Goal: Complete application form: Complete application form

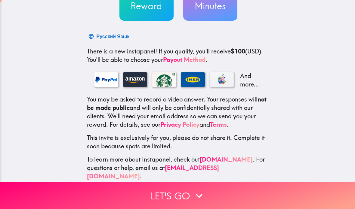
scroll to position [71, 0]
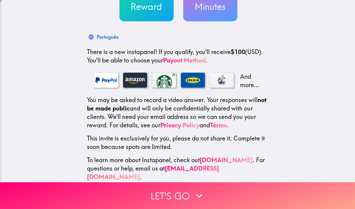
click at [184, 194] on button "Let's go" at bounding box center [177, 196] width 355 height 27
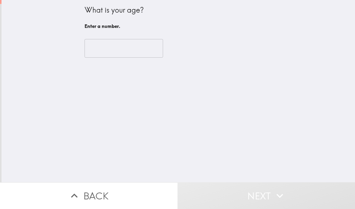
click at [123, 56] on input "number" at bounding box center [124, 48] width 79 height 19
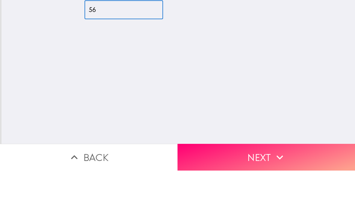
type input "56"
click at [297, 183] on button "Next" at bounding box center [265, 196] width 177 height 27
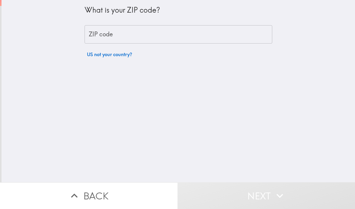
click at [193, 47] on div "What is your ZIP code? ZIP code ZIP code US not your country?" at bounding box center [179, 30] width 188 height 60
click at [208, 34] on input "ZIP code" at bounding box center [179, 34] width 188 height 19
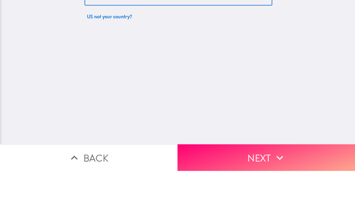
type input "94062"
click at [245, 183] on button "Next" at bounding box center [265, 196] width 177 height 27
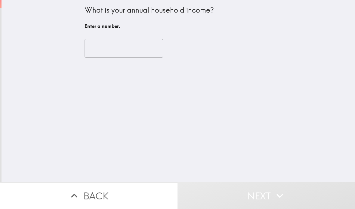
click at [138, 47] on input "number" at bounding box center [124, 48] width 79 height 19
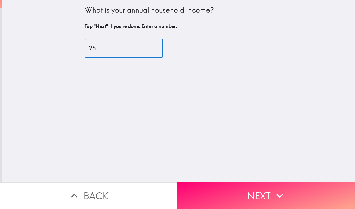
type input "250"
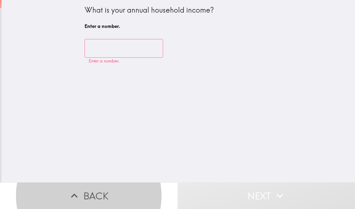
click at [124, 49] on input "number" at bounding box center [124, 48] width 79 height 19
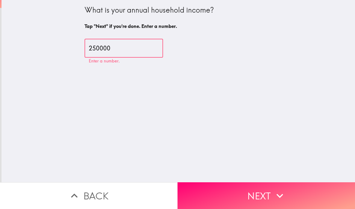
type input "250000"
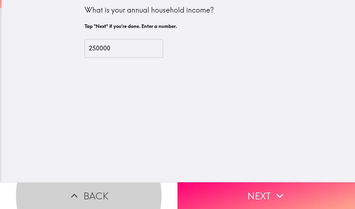
click at [248, 195] on button "Next" at bounding box center [265, 196] width 177 height 27
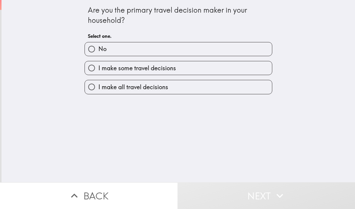
click at [92, 83] on input "I make all travel decisions" at bounding box center [92, 87] width 14 height 14
radio input "true"
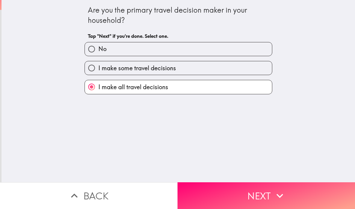
click at [245, 192] on button "Next" at bounding box center [265, 196] width 177 height 27
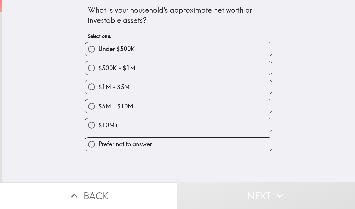
click at [88, 85] on input "$1M - $5M" at bounding box center [92, 87] width 14 height 14
radio input "true"
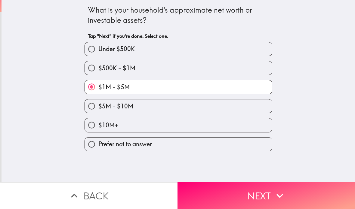
click at [325, 194] on button "Next" at bounding box center [265, 196] width 177 height 27
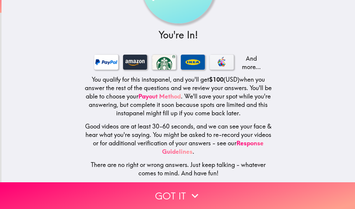
scroll to position [58, 0]
click at [301, 196] on button "Got it" at bounding box center [177, 196] width 355 height 27
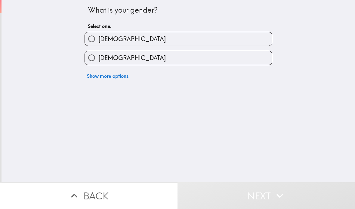
scroll to position [0, 0]
click at [92, 57] on input "[DEMOGRAPHIC_DATA]" at bounding box center [92, 58] width 14 height 14
radio input "true"
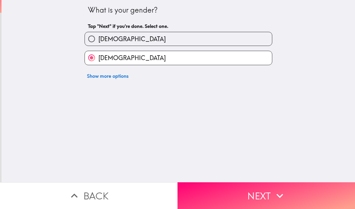
click at [291, 197] on button "Next" at bounding box center [265, 196] width 177 height 27
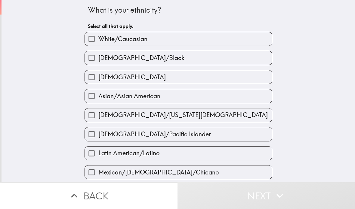
click at [88, 39] on input "White/Caucasian" at bounding box center [92, 39] width 14 height 14
checkbox input "true"
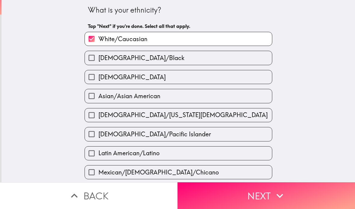
click at [301, 198] on button "Next" at bounding box center [265, 196] width 177 height 27
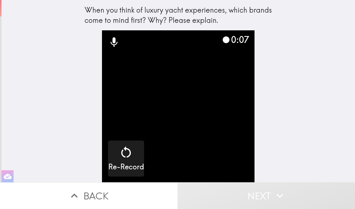
click at [135, 162] on div "Re-Record" at bounding box center [126, 158] width 36 height 27
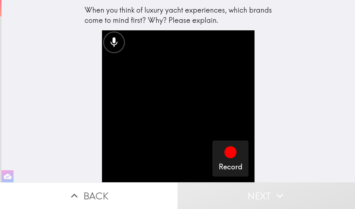
click at [231, 156] on icon "button" at bounding box center [230, 153] width 12 height 12
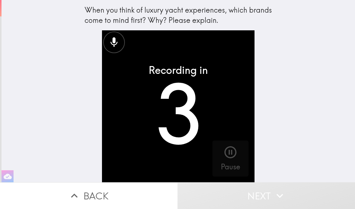
click at [234, 154] on icon "button" at bounding box center [230, 152] width 14 height 14
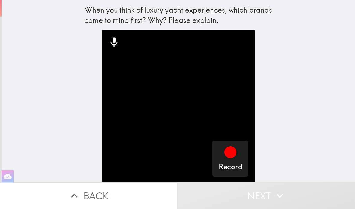
click at [235, 152] on icon "button" at bounding box center [230, 153] width 12 height 12
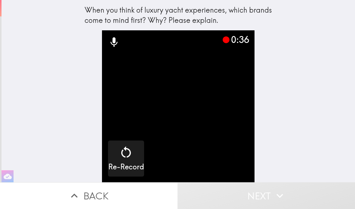
click at [127, 158] on icon "button" at bounding box center [126, 152] width 14 height 14
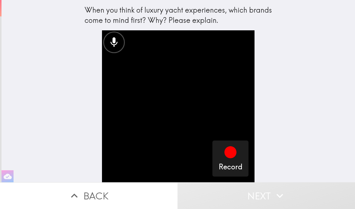
click at [233, 153] on icon "button" at bounding box center [230, 153] width 12 height 12
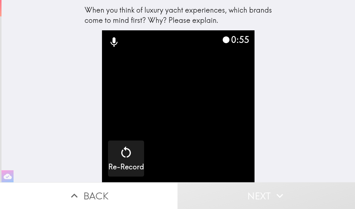
click at [237, 43] on div "0:55" at bounding box center [235, 39] width 27 height 13
click at [241, 104] on video "button" at bounding box center [178, 106] width 153 height 153
click at [297, 193] on button "Next" at bounding box center [265, 196] width 177 height 27
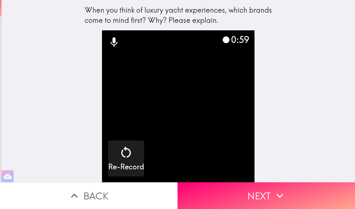
click at [261, 199] on button "Next" at bounding box center [265, 196] width 177 height 27
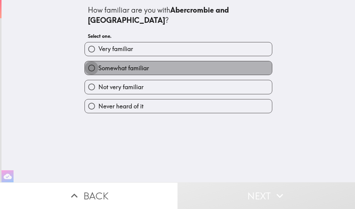
click at [94, 61] on input "Somewhat familiar" at bounding box center [92, 68] width 14 height 14
radio input "true"
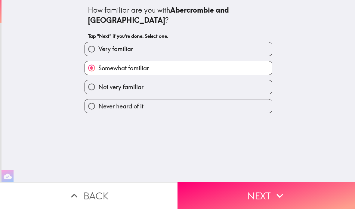
click at [305, 195] on button "Next" at bounding box center [265, 196] width 177 height 27
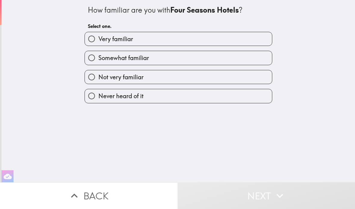
click at [91, 38] on input "Very familiar" at bounding box center [92, 39] width 14 height 14
radio input "true"
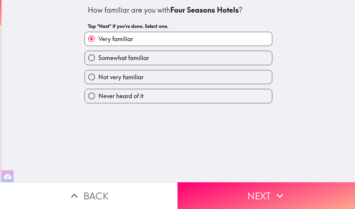
click at [263, 190] on button "Next" at bounding box center [265, 196] width 177 height 27
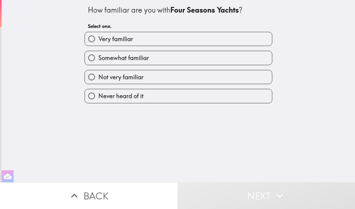
click at [89, 57] on input "Somewhat familiar" at bounding box center [92, 58] width 14 height 14
radio input "true"
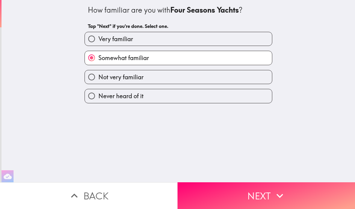
click at [262, 193] on button "Next" at bounding box center [265, 196] width 177 height 27
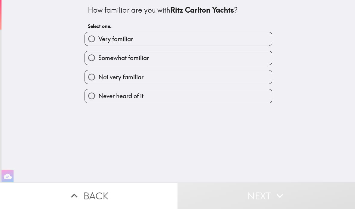
click at [92, 56] on input "Somewhat familiar" at bounding box center [92, 58] width 14 height 14
radio input "true"
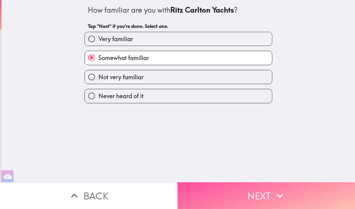
click at [269, 193] on button "Next" at bounding box center [265, 196] width 177 height 27
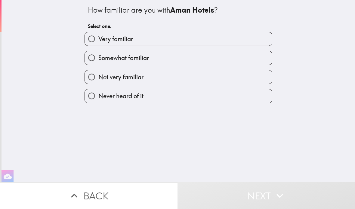
click at [90, 38] on input "Very familiar" at bounding box center [92, 39] width 14 height 14
radio input "true"
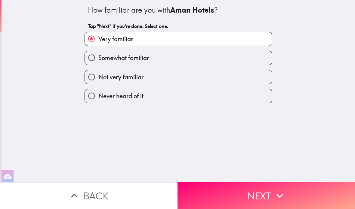
click at [265, 195] on button "Next" at bounding box center [265, 196] width 177 height 27
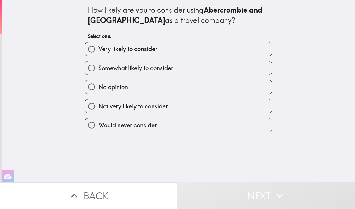
click at [89, 49] on input "Very likely to consider" at bounding box center [92, 49] width 14 height 14
radio input "true"
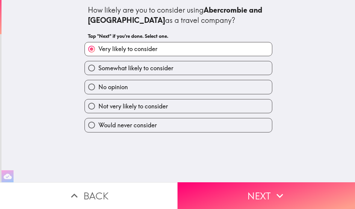
click at [279, 195] on icon "button" at bounding box center [279, 196] width 13 height 13
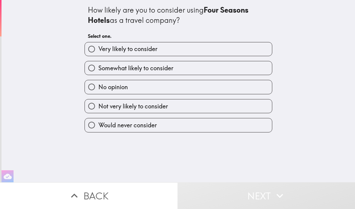
click at [89, 50] on input "Very likely to consider" at bounding box center [92, 49] width 14 height 14
radio input "true"
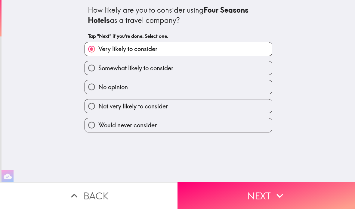
click at [251, 199] on button "Next" at bounding box center [265, 196] width 177 height 27
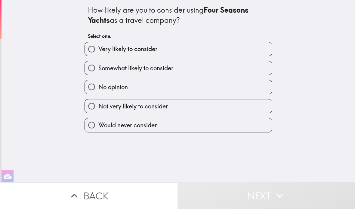
click at [92, 66] on input "Somewhat likely to consider" at bounding box center [92, 68] width 14 height 14
radio input "true"
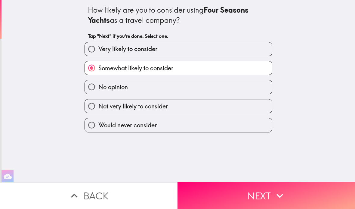
click at [256, 195] on button "Next" at bounding box center [265, 196] width 177 height 27
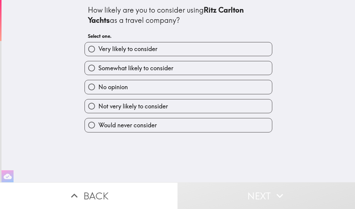
click at [94, 73] on input "Somewhat likely to consider" at bounding box center [92, 68] width 14 height 14
radio input "true"
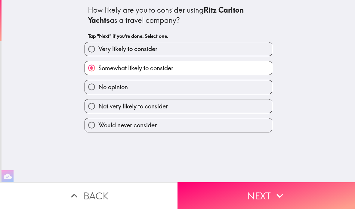
click at [261, 189] on button "Next" at bounding box center [265, 196] width 177 height 27
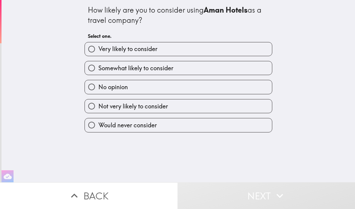
click at [95, 71] on input "Somewhat likely to consider" at bounding box center [92, 68] width 14 height 14
radio input "true"
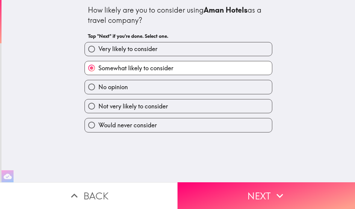
click at [267, 194] on button "Next" at bounding box center [265, 196] width 177 height 27
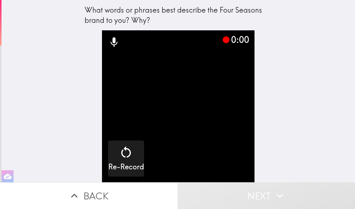
click at [234, 153] on video "button" at bounding box center [178, 106] width 153 height 153
click at [124, 160] on div "button" at bounding box center [126, 153] width 14 height 17
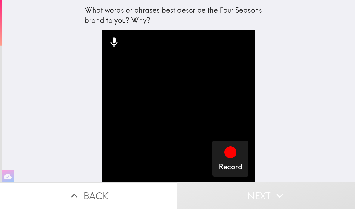
click at [237, 151] on icon "button" at bounding box center [230, 152] width 14 height 14
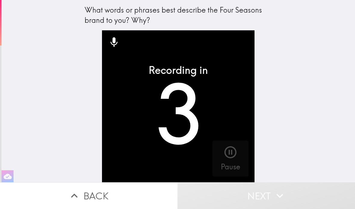
click at [232, 154] on icon "button" at bounding box center [230, 153] width 12 height 12
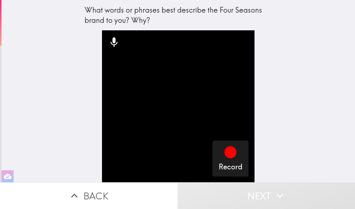
click at [232, 155] on icon "button" at bounding box center [230, 153] width 12 height 12
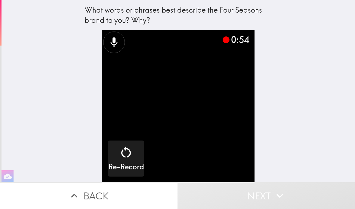
click at [126, 165] on h5 "Re-Record" at bounding box center [126, 167] width 36 height 10
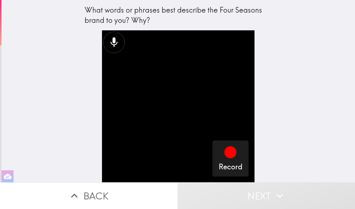
click at [226, 152] on icon "button" at bounding box center [230, 153] width 12 height 12
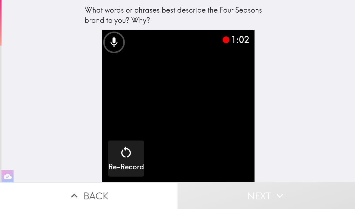
click at [246, 38] on div "1:02" at bounding box center [235, 39] width 27 height 13
click at [299, 193] on button "Next" at bounding box center [265, 196] width 177 height 27
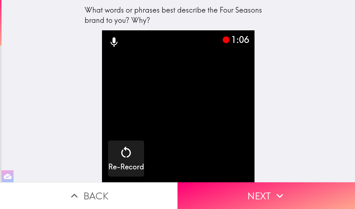
click at [295, 196] on button "Next" at bounding box center [265, 196] width 177 height 27
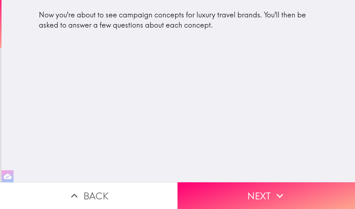
click at [306, 191] on button "Next" at bounding box center [265, 196] width 177 height 27
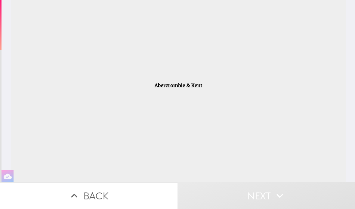
click at [285, 107] on div at bounding box center [178, 91] width 335 height 183
click at [211, 88] on div at bounding box center [178, 91] width 335 height 183
click at [296, 193] on button "Next" at bounding box center [265, 196] width 177 height 27
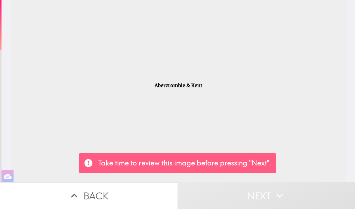
click at [323, 128] on div at bounding box center [178, 91] width 335 height 183
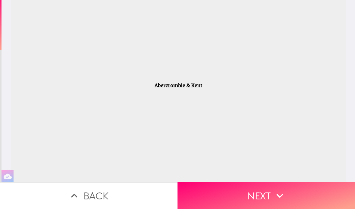
click at [301, 193] on button "Next" at bounding box center [265, 196] width 177 height 27
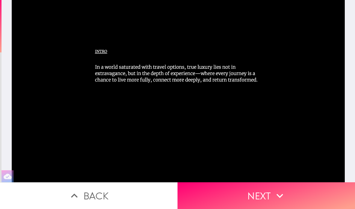
click at [294, 191] on button "Next" at bounding box center [265, 196] width 177 height 27
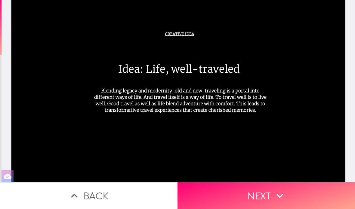
click at [275, 196] on icon "button" at bounding box center [279, 196] width 13 height 13
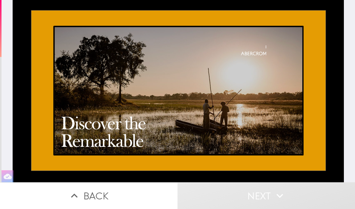
click at [303, 135] on div at bounding box center [178, 91] width 331 height 183
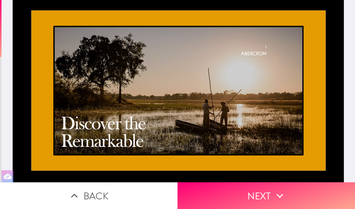
click at [288, 192] on button "Next" at bounding box center [265, 196] width 177 height 27
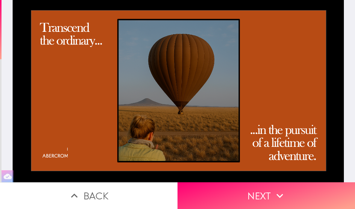
click at [309, 194] on button "Next" at bounding box center [265, 196] width 177 height 27
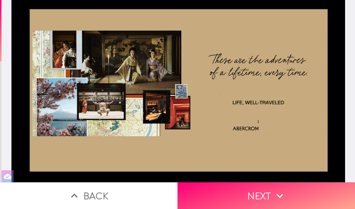
click at [308, 190] on button "Next" at bounding box center [265, 196] width 177 height 27
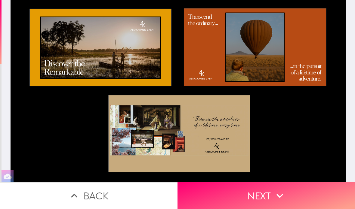
click at [313, 190] on button "Next" at bounding box center [265, 196] width 177 height 27
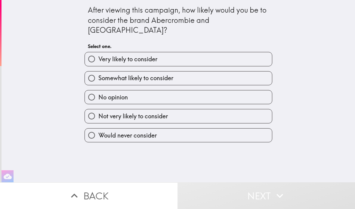
click at [94, 72] on input "Somewhat likely to consider" at bounding box center [92, 79] width 14 height 14
radio input "true"
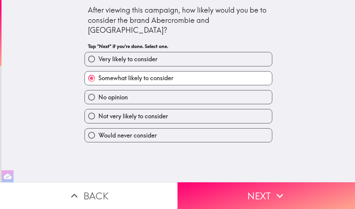
click at [307, 194] on button "Next" at bounding box center [265, 196] width 177 height 27
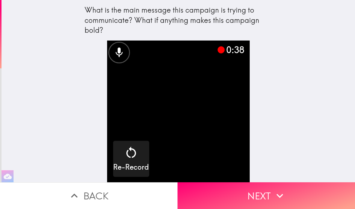
click at [322, 198] on button "Next" at bounding box center [265, 196] width 177 height 27
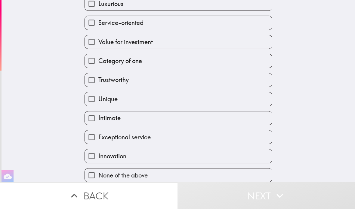
scroll to position [67, 0]
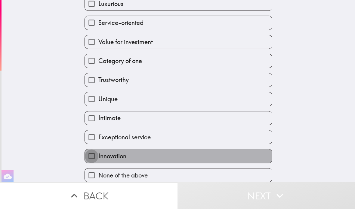
click at [92, 156] on input "Innovation" at bounding box center [92, 157] width 14 height 14
checkbox input "true"
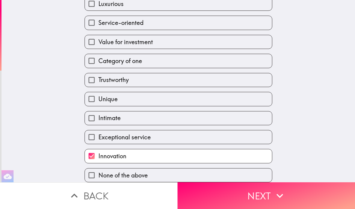
click at [91, 117] on input "Intimate" at bounding box center [92, 119] width 14 height 14
checkbox input "true"
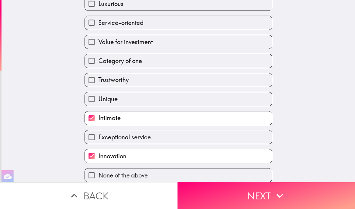
click at [94, 142] on input "Exceptional service" at bounding box center [92, 138] width 14 height 14
checkbox input "true"
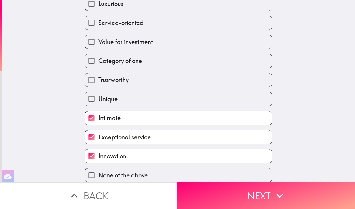
click at [91, 100] on input "Unique" at bounding box center [92, 99] width 14 height 14
checkbox input "true"
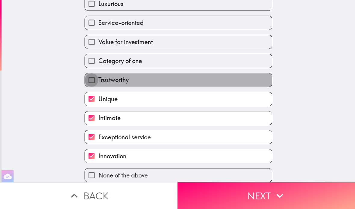
click at [95, 82] on input "Trustworthy" at bounding box center [92, 80] width 14 height 14
checkbox input "true"
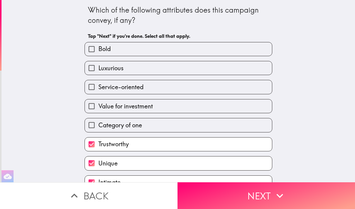
scroll to position [0, 0]
click at [90, 67] on input "Luxurious" at bounding box center [92, 68] width 14 height 14
checkbox input "true"
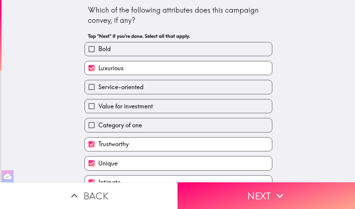
click at [95, 48] on input "Bold" at bounding box center [92, 49] width 14 height 14
checkbox input "true"
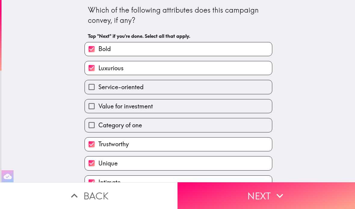
click at [94, 89] on input "Service-oriented" at bounding box center [92, 87] width 14 height 14
checkbox input "true"
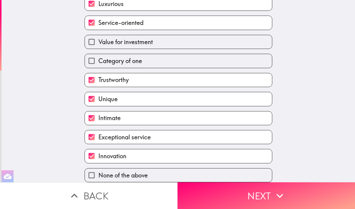
scroll to position [67, 0]
click at [294, 193] on button "Next" at bounding box center [265, 196] width 177 height 27
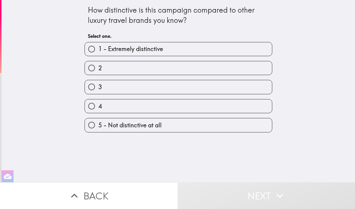
click at [96, 67] on input "2" at bounding box center [92, 68] width 14 height 14
radio input "true"
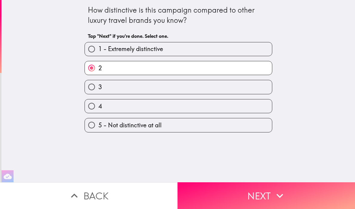
click at [306, 187] on button "Next" at bounding box center [265, 196] width 177 height 27
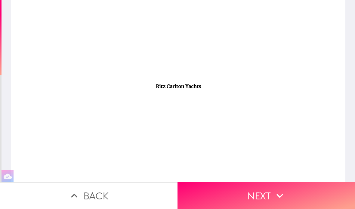
click at [321, 190] on button "Next" at bounding box center [265, 196] width 177 height 27
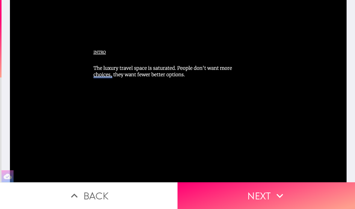
click at [313, 197] on button "Next" at bounding box center [265, 196] width 177 height 27
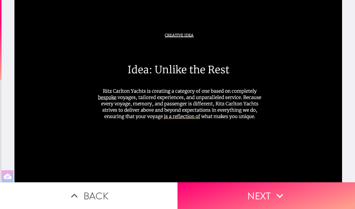
click at [316, 192] on button "Next" at bounding box center [265, 196] width 177 height 27
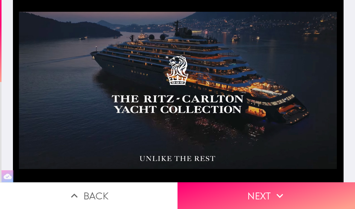
click at [298, 199] on button "Next" at bounding box center [265, 196] width 177 height 27
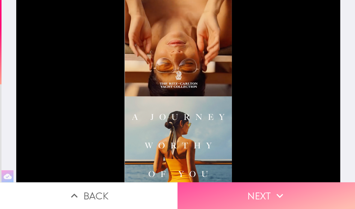
click at [274, 187] on button "Next" at bounding box center [265, 196] width 177 height 27
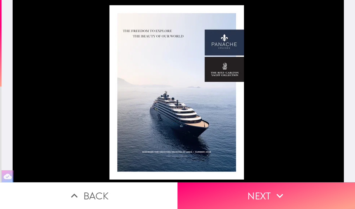
click at [295, 196] on button "Next" at bounding box center [265, 196] width 177 height 27
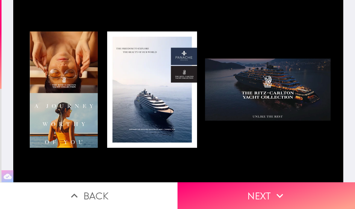
click at [290, 195] on button "Next" at bounding box center [265, 196] width 177 height 27
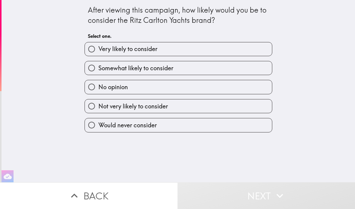
click at [91, 71] on input "Somewhat likely to consider" at bounding box center [92, 68] width 14 height 14
radio input "true"
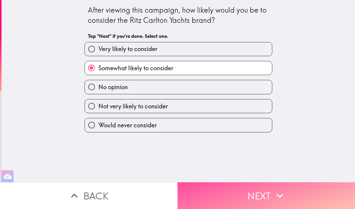
click at [282, 190] on icon "button" at bounding box center [279, 196] width 13 height 13
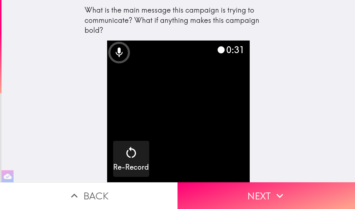
click at [323, 199] on button "Next" at bounding box center [265, 196] width 177 height 27
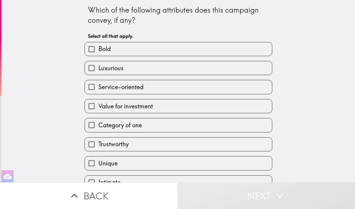
click at [90, 66] on input "Luxurious" at bounding box center [92, 68] width 14 height 14
checkbox input "true"
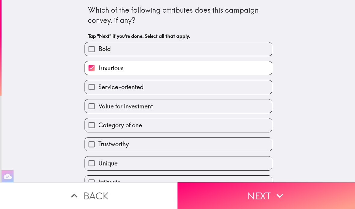
click at [95, 89] on input "Service-oriented" at bounding box center [92, 87] width 14 height 14
checkbox input "true"
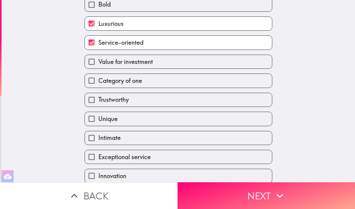
scroll to position [48, 0]
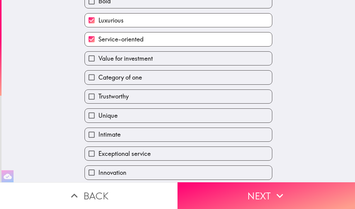
click at [91, 82] on input "Category of one" at bounding box center [92, 78] width 14 height 14
checkbox input "true"
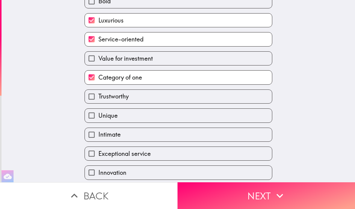
click at [95, 139] on input "Intimate" at bounding box center [92, 135] width 14 height 14
checkbox input "true"
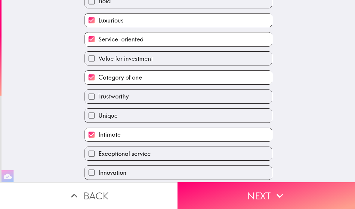
click at [93, 98] on input "Trustworthy" at bounding box center [92, 97] width 14 height 14
checkbox input "true"
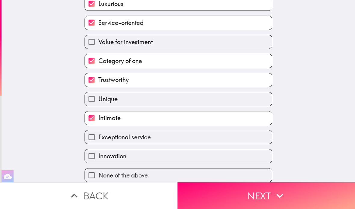
click at [93, 138] on input "Exceptional service" at bounding box center [92, 138] width 14 height 14
checkbox input "true"
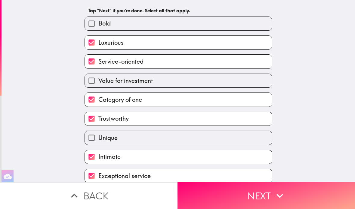
scroll to position [24, 0]
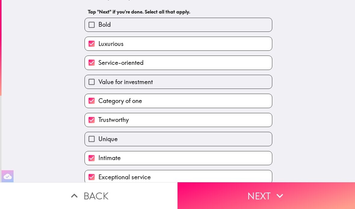
click at [93, 25] on input "Bold" at bounding box center [92, 25] width 14 height 14
checkbox input "true"
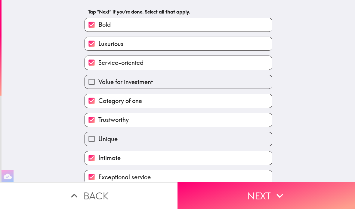
click at [247, 196] on button "Next" at bounding box center [265, 196] width 177 height 27
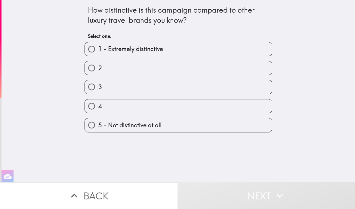
click at [94, 69] on input "2" at bounding box center [92, 68] width 14 height 14
radio input "true"
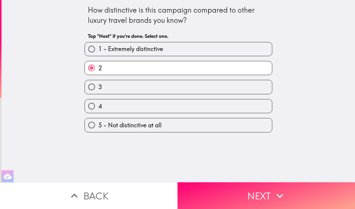
click at [93, 86] on input "3" at bounding box center [92, 87] width 14 height 14
radio input "true"
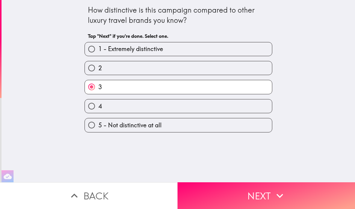
click at [239, 199] on button "Next" at bounding box center [265, 196] width 177 height 27
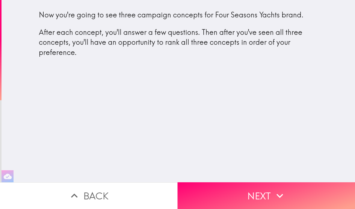
click at [286, 196] on icon "button" at bounding box center [279, 196] width 13 height 13
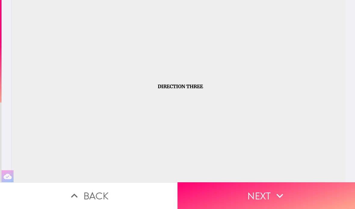
click at [328, 198] on button "Next" at bounding box center [265, 196] width 177 height 27
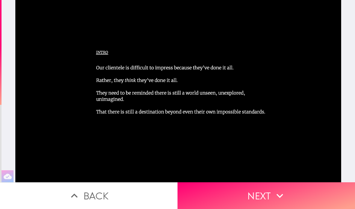
click at [316, 201] on button "Next" at bounding box center [265, 196] width 177 height 27
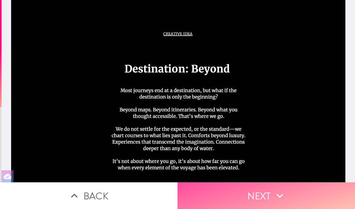
click at [258, 191] on button "Next" at bounding box center [265, 196] width 177 height 27
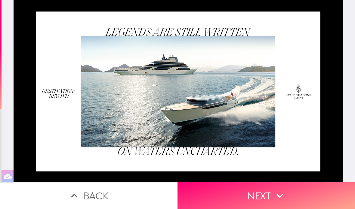
click at [225, 196] on button "Next" at bounding box center [265, 196] width 177 height 27
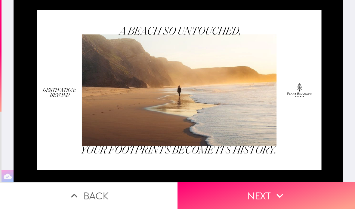
click at [220, 194] on button "Next" at bounding box center [265, 196] width 177 height 27
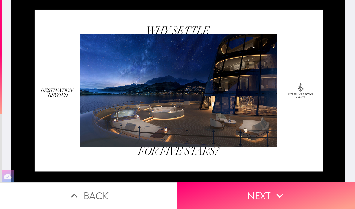
click at [216, 191] on button "Next" at bounding box center [265, 196] width 177 height 27
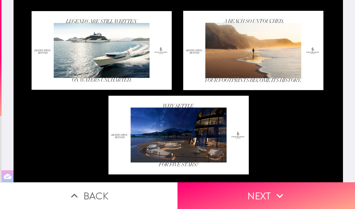
click at [295, 196] on button "Next" at bounding box center [265, 196] width 177 height 27
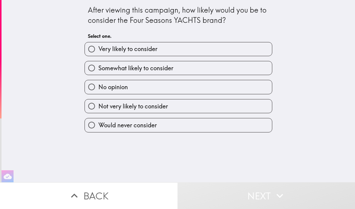
click at [97, 44] on label "Very likely to consider" at bounding box center [178, 49] width 187 height 14
click at [97, 44] on input "Very likely to consider" at bounding box center [92, 49] width 14 height 14
radio input "true"
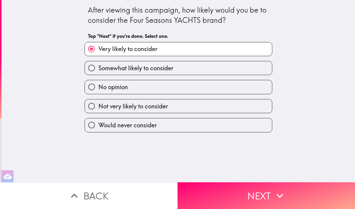
click at [332, 191] on button "Next" at bounding box center [265, 196] width 177 height 27
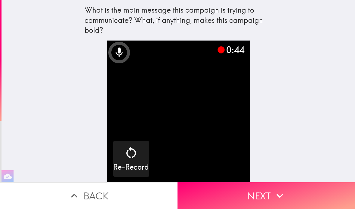
click at [338, 198] on button "Next" at bounding box center [265, 196] width 177 height 27
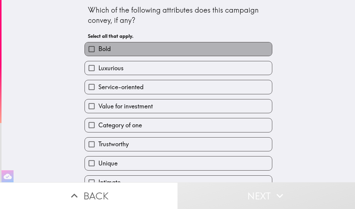
click at [98, 48] on input "Bold" at bounding box center [92, 49] width 14 height 14
checkbox input "true"
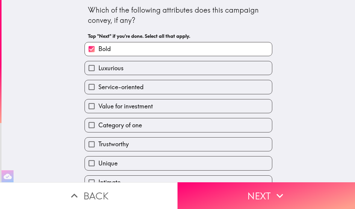
click at [92, 69] on input "Luxurious" at bounding box center [92, 68] width 14 height 14
checkbox input "true"
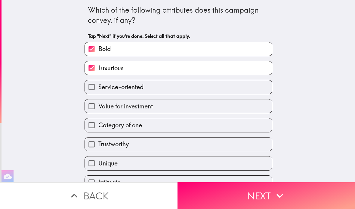
click at [94, 88] on input "Service-oriented" at bounding box center [92, 87] width 14 height 14
checkbox input "true"
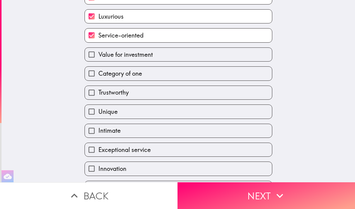
scroll to position [52, 0]
click at [93, 96] on input "Trustworthy" at bounding box center [92, 93] width 14 height 14
checkbox input "true"
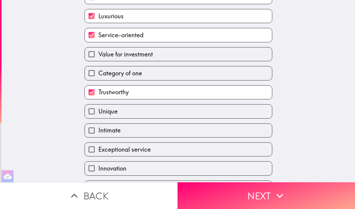
click at [95, 112] on input "Unique" at bounding box center [92, 112] width 14 height 14
checkbox input "true"
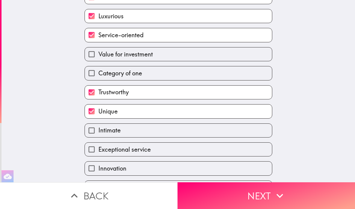
click at [93, 135] on input "Intimate" at bounding box center [92, 131] width 14 height 14
checkbox input "true"
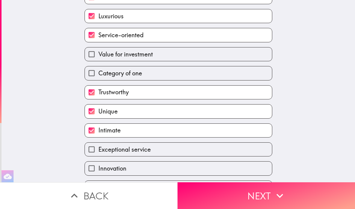
click at [91, 151] on input "Exceptional service" at bounding box center [92, 150] width 14 height 14
checkbox input "true"
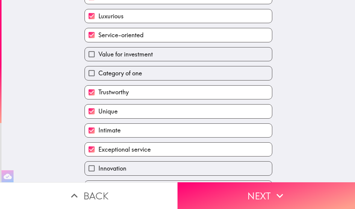
click at [94, 168] on input "Innovation" at bounding box center [92, 169] width 14 height 14
checkbox input "true"
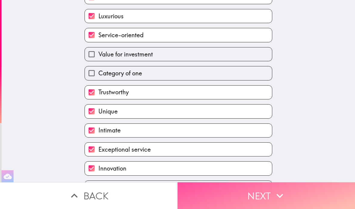
click at [324, 194] on button "Next" at bounding box center [265, 196] width 177 height 27
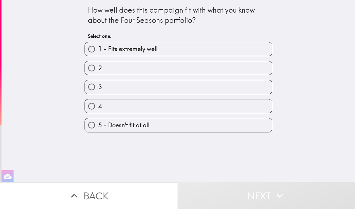
click at [90, 45] on input "1 - Fits extremely well" at bounding box center [92, 49] width 14 height 14
radio input "true"
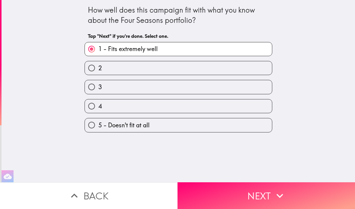
click at [328, 192] on button "Next" at bounding box center [265, 196] width 177 height 27
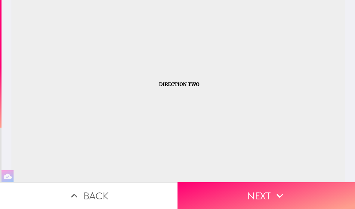
click at [338, 196] on button "Next" at bounding box center [265, 196] width 177 height 27
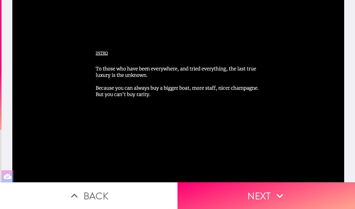
click at [292, 196] on button "Next" at bounding box center [265, 196] width 177 height 27
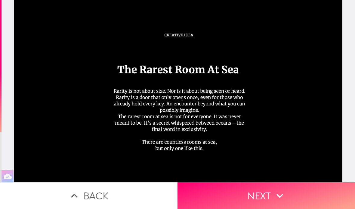
click at [339, 195] on button "Next" at bounding box center [265, 196] width 177 height 27
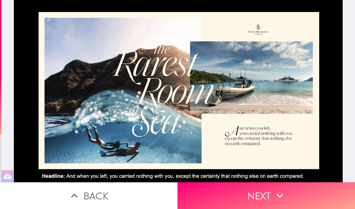
click at [324, 196] on button "Next" at bounding box center [265, 196] width 177 height 27
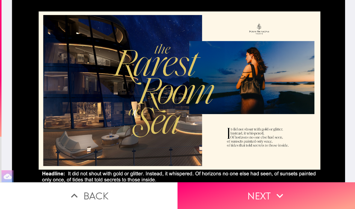
click at [249, 205] on button "Next" at bounding box center [265, 196] width 177 height 27
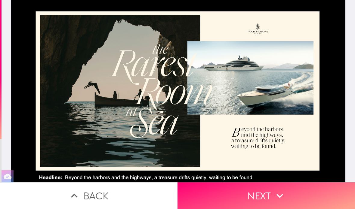
click at [230, 195] on button "Next" at bounding box center [265, 196] width 177 height 27
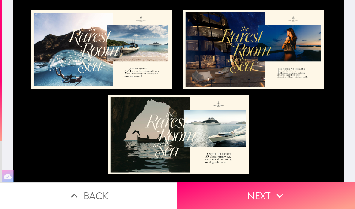
click at [309, 195] on button "Next" at bounding box center [265, 196] width 177 height 27
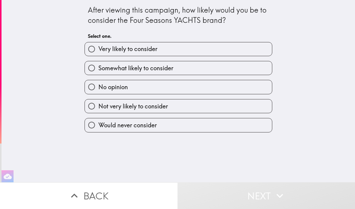
click at [93, 44] on input "Very likely to consider" at bounding box center [92, 49] width 14 height 14
radio input "true"
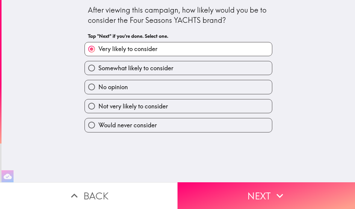
click at [294, 194] on button "Next" at bounding box center [265, 196] width 177 height 27
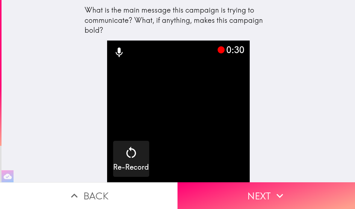
click at [337, 195] on button "Next" at bounding box center [265, 196] width 177 height 27
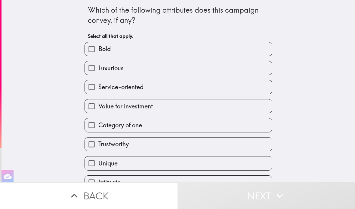
click at [87, 50] on input "Bold" at bounding box center [92, 49] width 14 height 14
checkbox input "true"
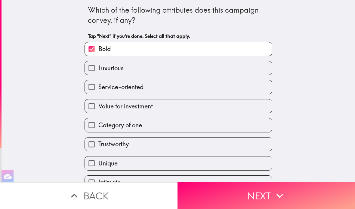
click at [92, 72] on input "Luxurious" at bounding box center [92, 68] width 14 height 14
checkbox input "true"
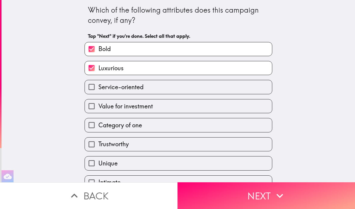
click at [92, 91] on input "Service-oriented" at bounding box center [92, 87] width 14 height 14
checkbox input "true"
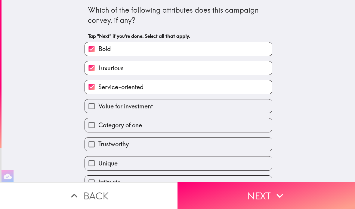
click at [91, 131] on input "Category of one" at bounding box center [92, 126] width 14 height 14
checkbox input "true"
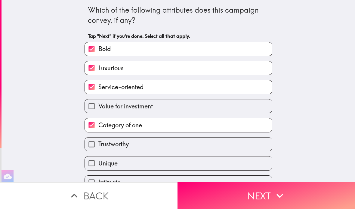
click at [90, 148] on input "Trustworthy" at bounding box center [92, 145] width 14 height 14
checkbox input "true"
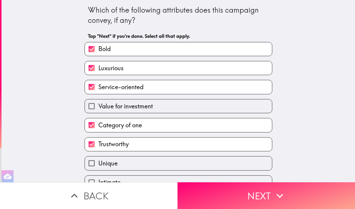
click at [93, 166] on input "Unique" at bounding box center [92, 164] width 14 height 14
checkbox input "true"
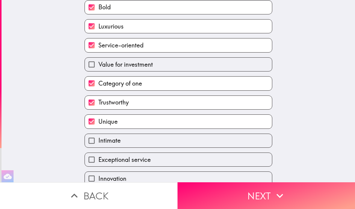
scroll to position [43, 0]
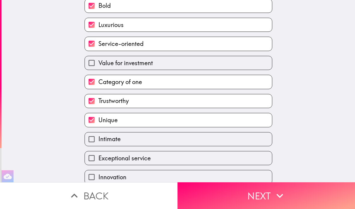
click at [98, 136] on input "Intimate" at bounding box center [92, 140] width 14 height 14
checkbox input "true"
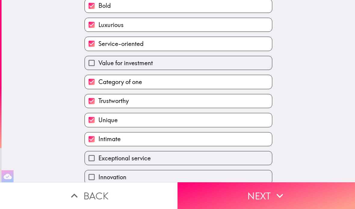
click at [94, 160] on input "Exceptional service" at bounding box center [92, 159] width 14 height 14
checkbox input "true"
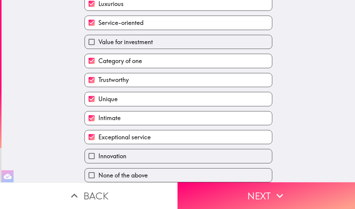
scroll to position [67, 0]
click at [268, 198] on button "Next" at bounding box center [265, 196] width 177 height 27
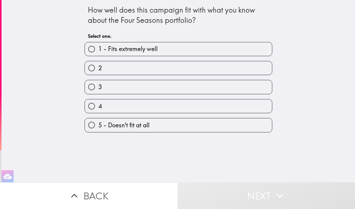
click at [94, 54] on input "1 - Fits extremely well" at bounding box center [92, 49] width 14 height 14
radio input "true"
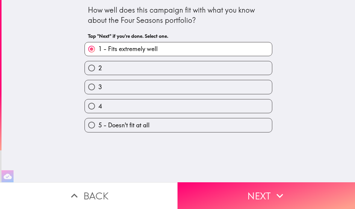
click at [240, 196] on button "Next" at bounding box center [265, 196] width 177 height 27
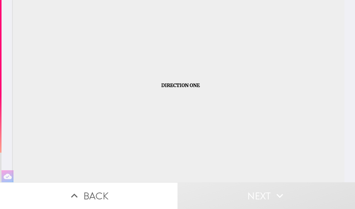
click at [288, 194] on button "Next" at bounding box center [265, 196] width 177 height 27
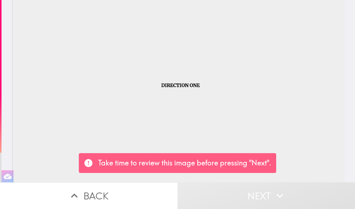
click at [310, 98] on div at bounding box center [178, 91] width 332 height 183
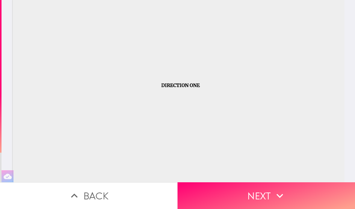
click at [310, 196] on button "Next" at bounding box center [265, 196] width 177 height 27
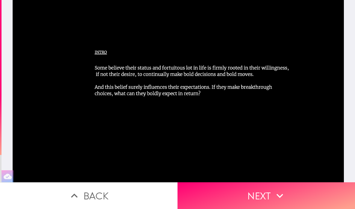
click at [304, 197] on button "Next" at bounding box center [265, 196] width 177 height 27
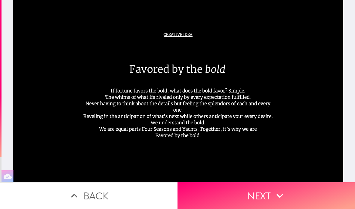
click at [306, 192] on button "Next" at bounding box center [265, 196] width 177 height 27
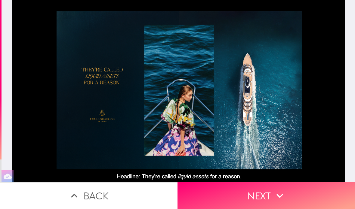
click at [285, 196] on icon "button" at bounding box center [279, 196] width 13 height 13
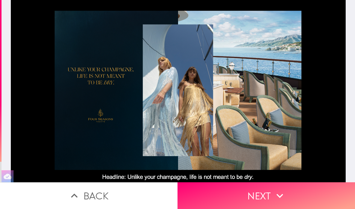
click at [304, 191] on button "Next" at bounding box center [265, 196] width 177 height 27
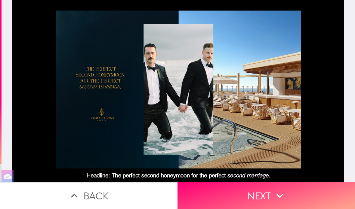
click at [304, 192] on button "Next" at bounding box center [265, 196] width 177 height 27
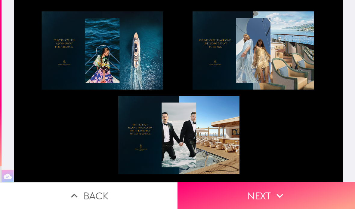
click at [308, 195] on button "Next" at bounding box center [265, 196] width 177 height 27
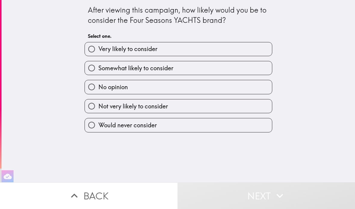
click at [91, 109] on input "Not very likely to consider" at bounding box center [92, 107] width 14 height 14
radio input "true"
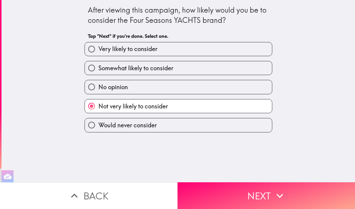
click at [91, 92] on input "No opinion" at bounding box center [92, 87] width 14 height 14
radio input "true"
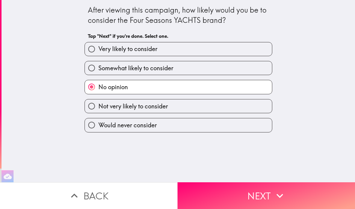
click at [91, 109] on input "Not very likely to consider" at bounding box center [92, 107] width 14 height 14
radio input "true"
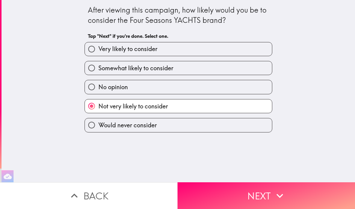
click at [320, 194] on button "Next" at bounding box center [265, 196] width 177 height 27
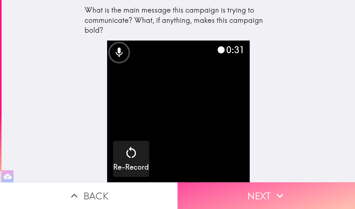
click at [331, 193] on button "Next" at bounding box center [265, 196] width 177 height 27
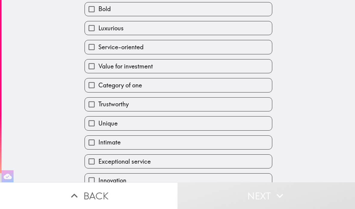
scroll to position [40, 0]
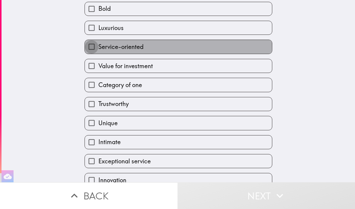
click at [91, 45] on input "Service-oriented" at bounding box center [92, 47] width 14 height 14
checkbox input "true"
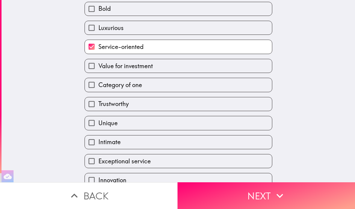
click at [94, 27] on input "Luxurious" at bounding box center [92, 28] width 14 height 14
checkbox input "true"
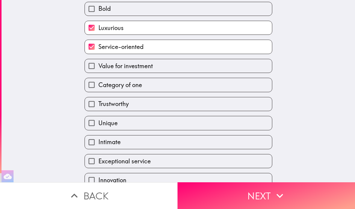
click at [94, 8] on input "Bold" at bounding box center [92, 9] width 14 height 14
checkbox input "true"
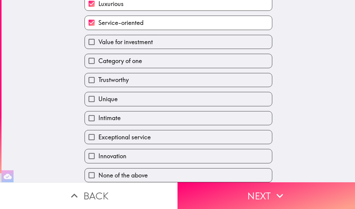
scroll to position [67, 0]
click at [270, 199] on button "Next" at bounding box center [265, 196] width 177 height 27
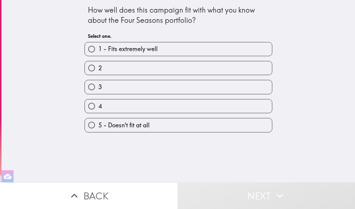
click at [96, 107] on input "4" at bounding box center [92, 107] width 14 height 14
radio input "true"
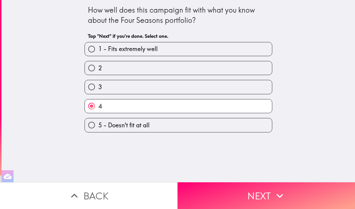
click at [289, 198] on button "Next" at bounding box center [265, 196] width 177 height 27
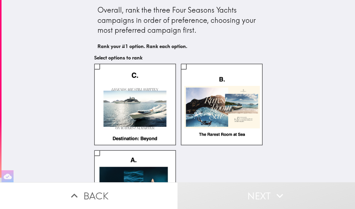
click at [224, 103] on label at bounding box center [222, 105] width 82 height 82
click at [190, 73] on input "checkbox" at bounding box center [184, 67] width 14 height 14
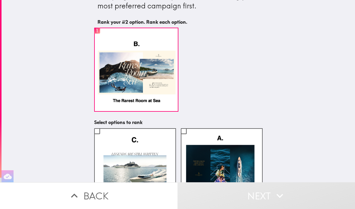
scroll to position [26, 0]
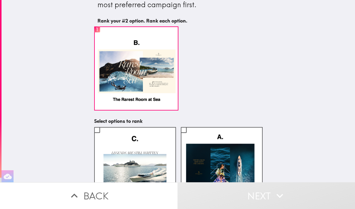
click at [145, 171] on label at bounding box center [135, 168] width 82 height 82
click at [104, 137] on input "checkbox" at bounding box center [97, 130] width 14 height 14
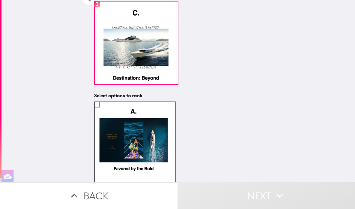
click at [156, 154] on label at bounding box center [135, 143] width 82 height 82
click at [104, 111] on input "checkbox" at bounding box center [97, 105] width 14 height 14
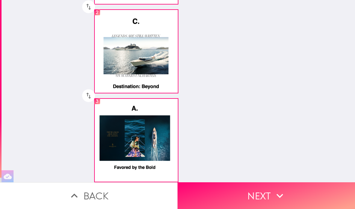
scroll to position [131, 0]
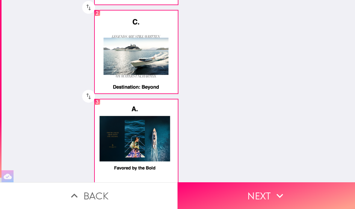
click at [330, 202] on button "Next" at bounding box center [265, 196] width 177 height 27
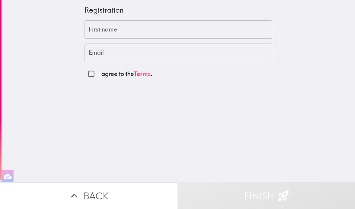
click at [237, 33] on input "First name" at bounding box center [179, 29] width 188 height 19
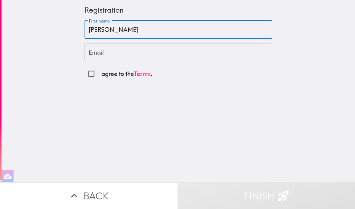
type input "[PERSON_NAME]"
click at [116, 60] on input "Email" at bounding box center [179, 53] width 188 height 19
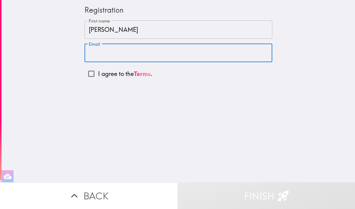
type input "[EMAIL_ADDRESS][DOMAIN_NAME]"
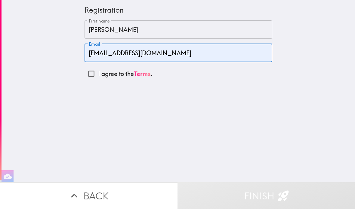
click at [96, 79] on input "I agree to the Terms ." at bounding box center [92, 74] width 14 height 14
checkbox input "true"
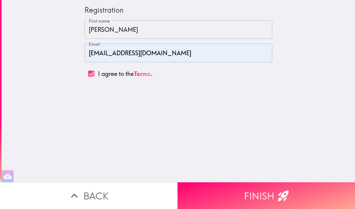
click at [277, 193] on icon "button" at bounding box center [283, 196] width 13 height 13
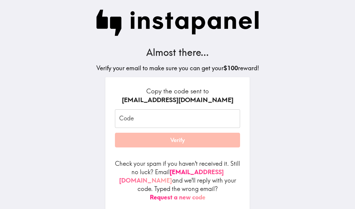
click at [149, 120] on input "Code" at bounding box center [177, 119] width 125 height 19
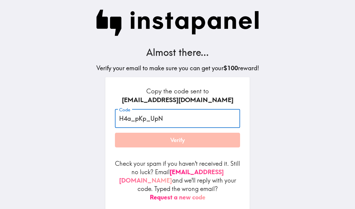
type input "H4a_pKp_UpN"
click at [213, 147] on button "Verify" at bounding box center [177, 140] width 125 height 15
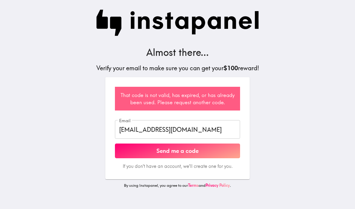
click at [221, 154] on button "Send me a code" at bounding box center [177, 151] width 125 height 15
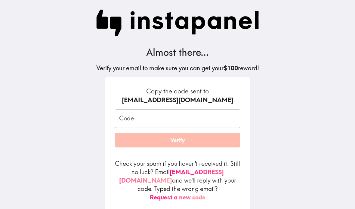
click at [148, 123] on input "Code" at bounding box center [177, 119] width 125 height 19
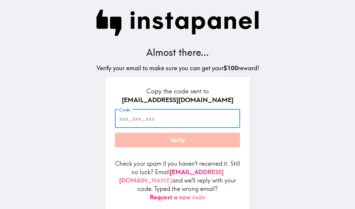
click at [125, 122] on input "Code" at bounding box center [177, 119] width 125 height 19
paste input "h4a_pKp_UpN"
type input "h4a_pKp_UpN"
click at [206, 146] on button "Verify" at bounding box center [177, 140] width 125 height 15
